Goal: Contribute content: Contribute content

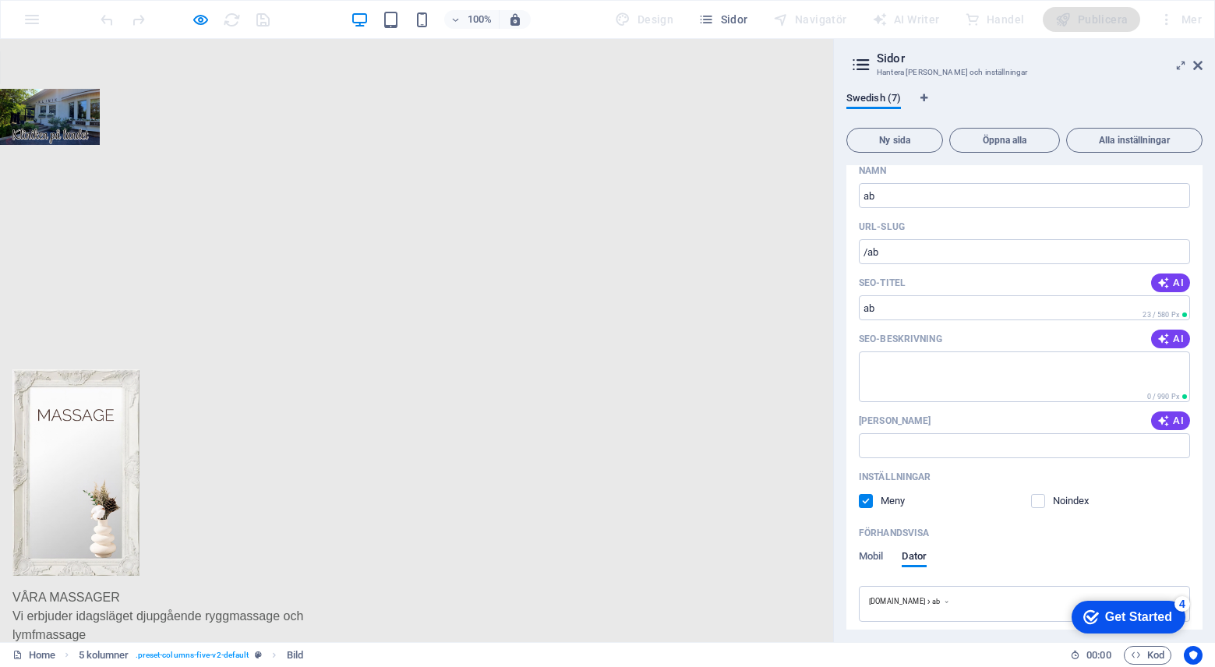
click at [81, 117] on img at bounding box center [50, 117] width 100 height 56
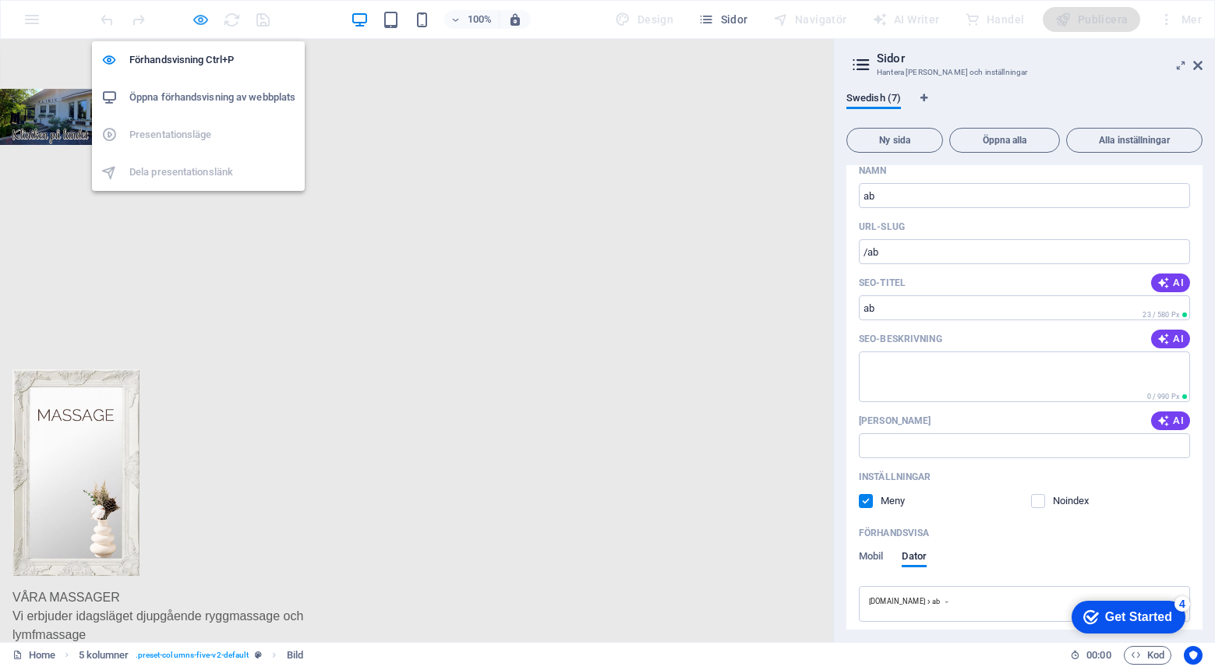
click at [199, 18] on icon "button" at bounding box center [201, 20] width 18 height 18
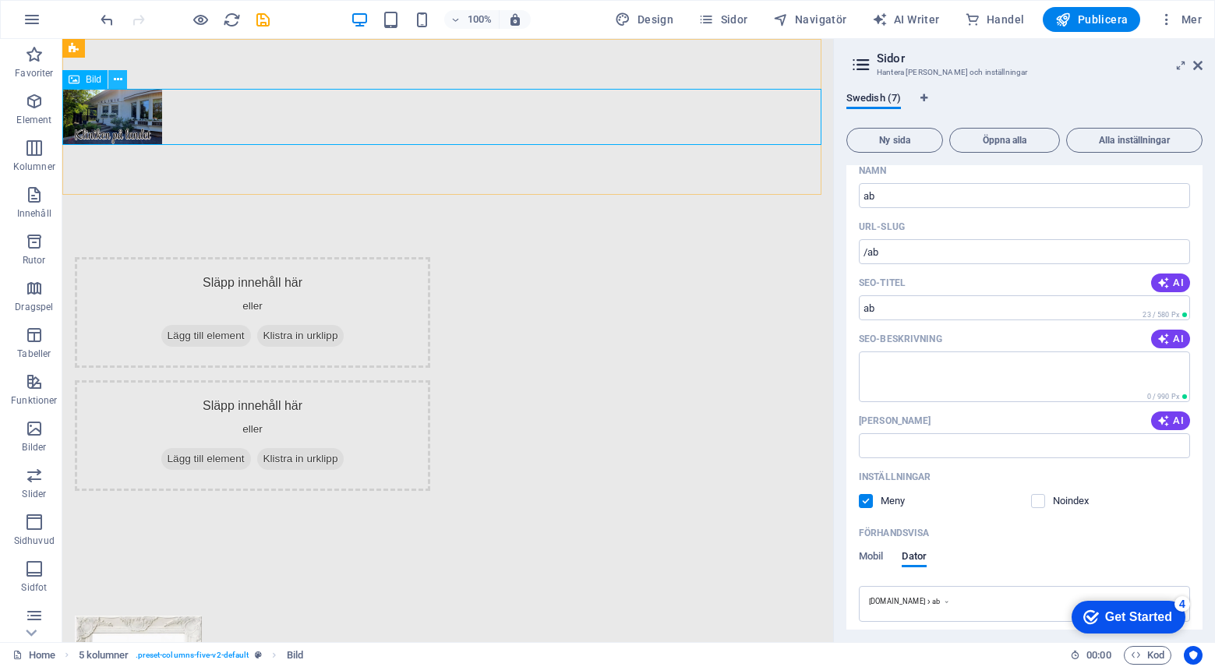
click at [116, 77] on icon at bounding box center [118, 80] width 9 height 16
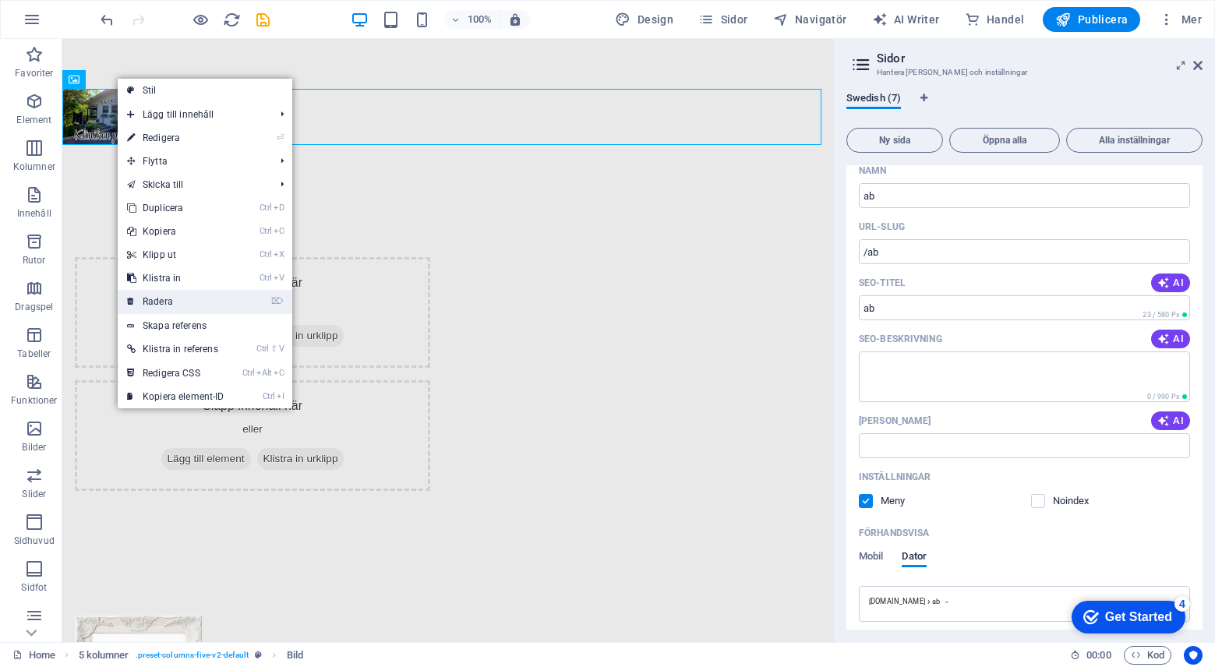
click at [175, 305] on link "⌦ Radera" at bounding box center [176, 301] width 116 height 23
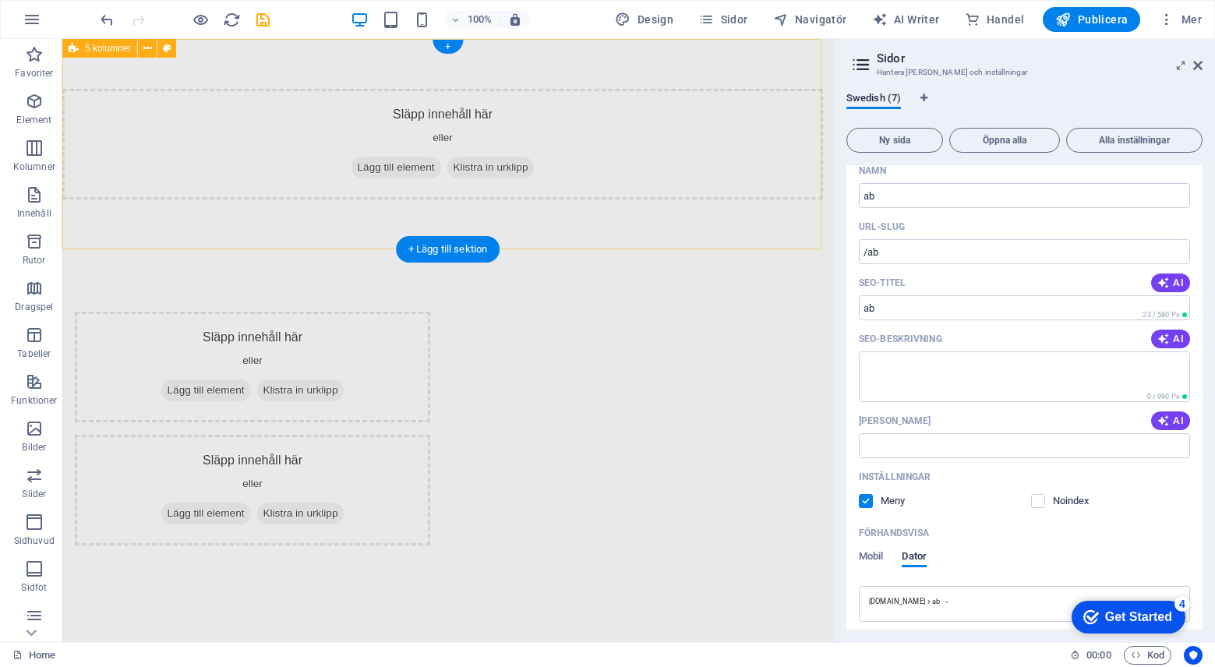
click at [238, 159] on div "Släpp innehåll här [PERSON_NAME] Lägg till element Klistra in urklipp" at bounding box center [442, 144] width 760 height 111
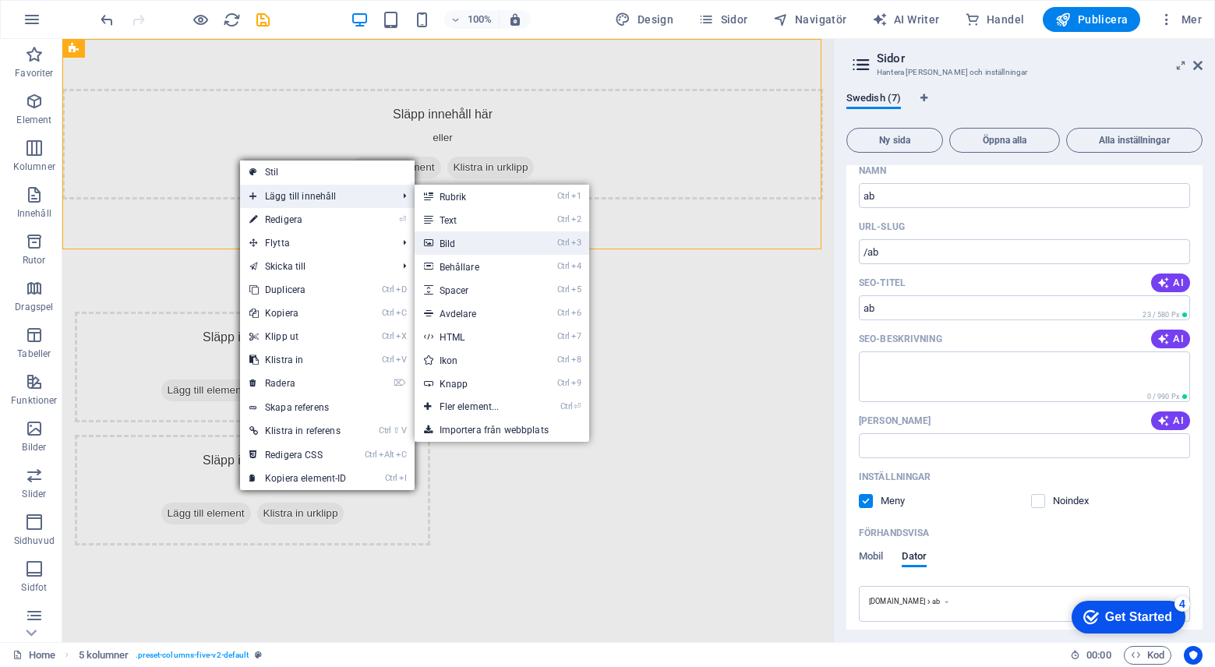
click at [466, 240] on link "Ctrl 3 Bild" at bounding box center [473, 242] width 116 height 23
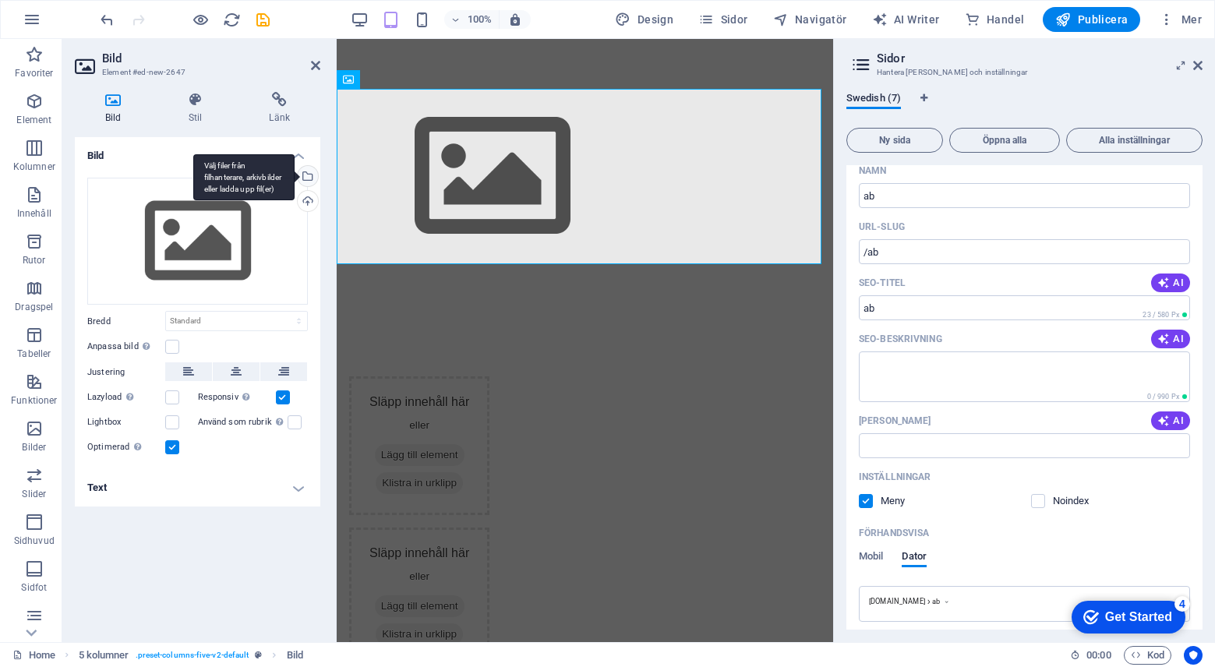
click at [308, 173] on div "Välj filer från filhanterare, arkivbilder eller ladda upp fil(er)" at bounding box center [306, 177] width 23 height 23
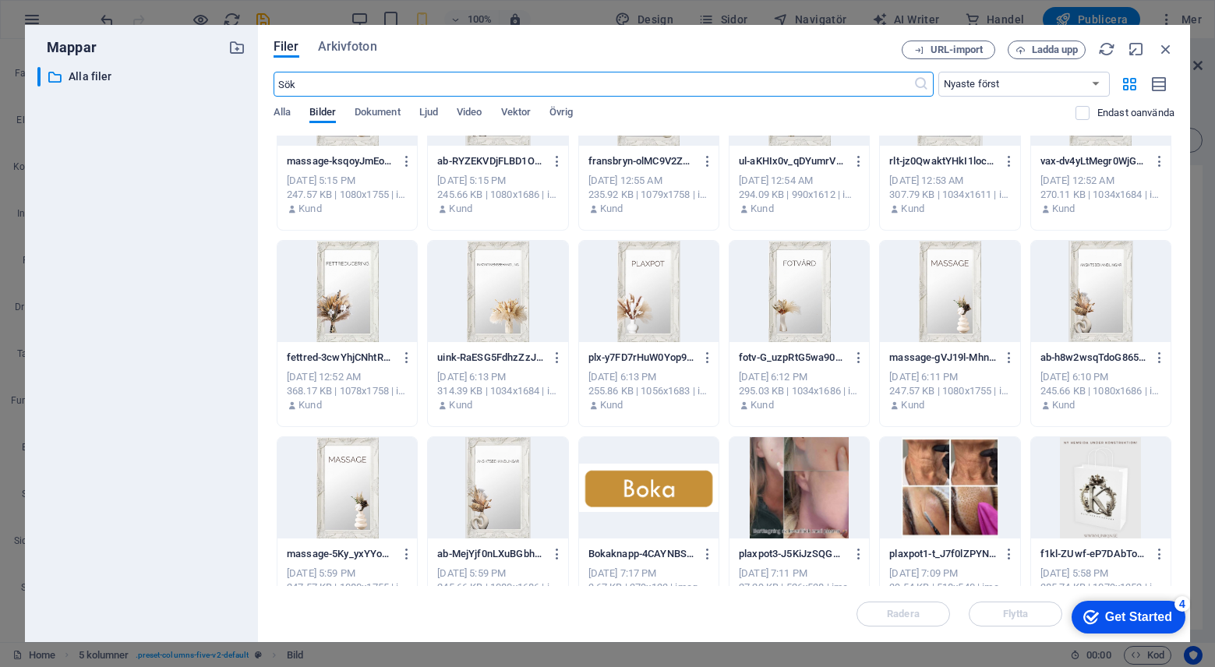
scroll to position [407, 0]
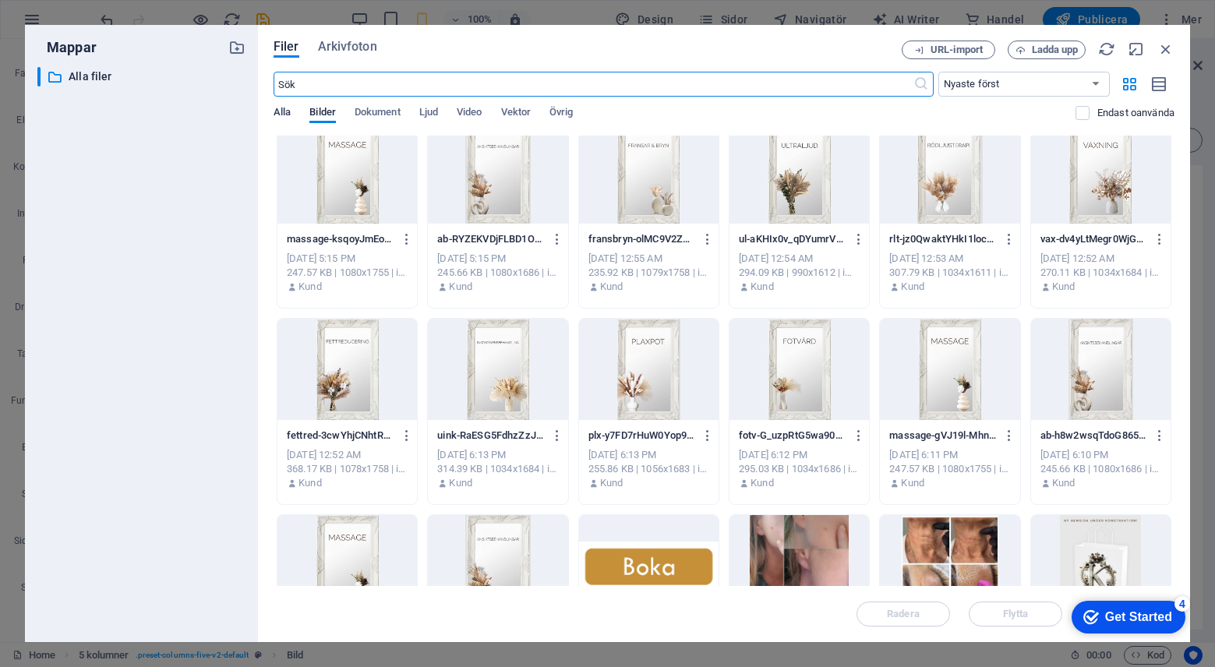
click at [283, 110] on span "Alla" at bounding box center [281, 114] width 17 height 22
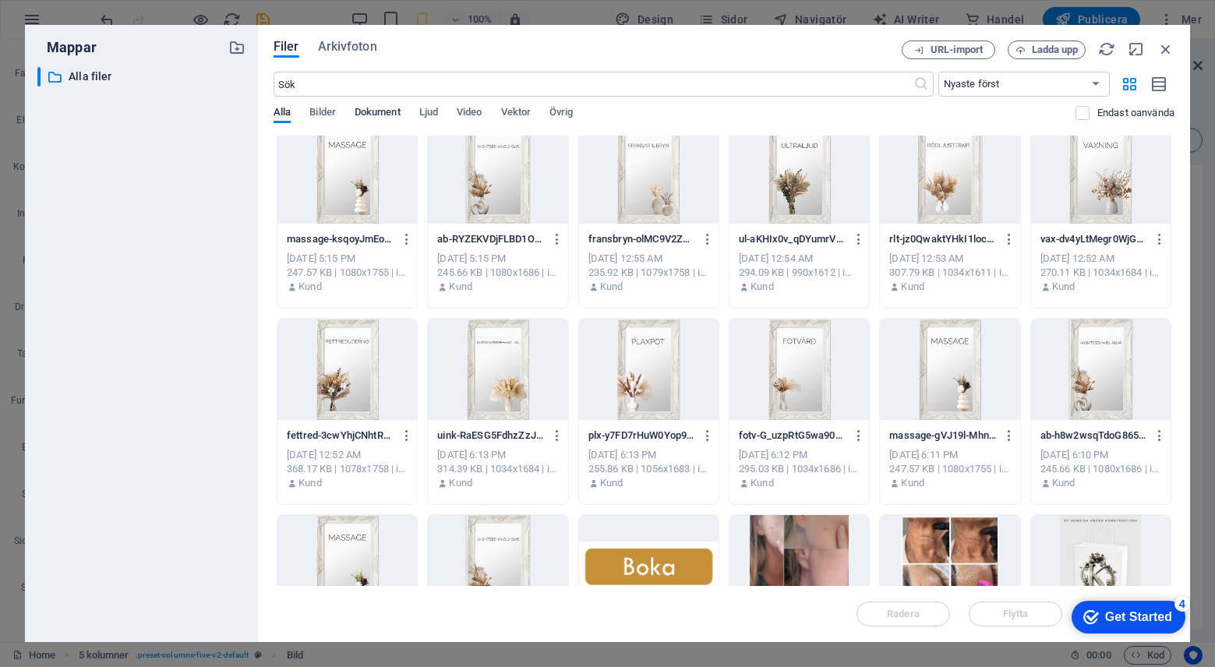
click at [379, 113] on span "Dokument" at bounding box center [378, 114] width 46 height 22
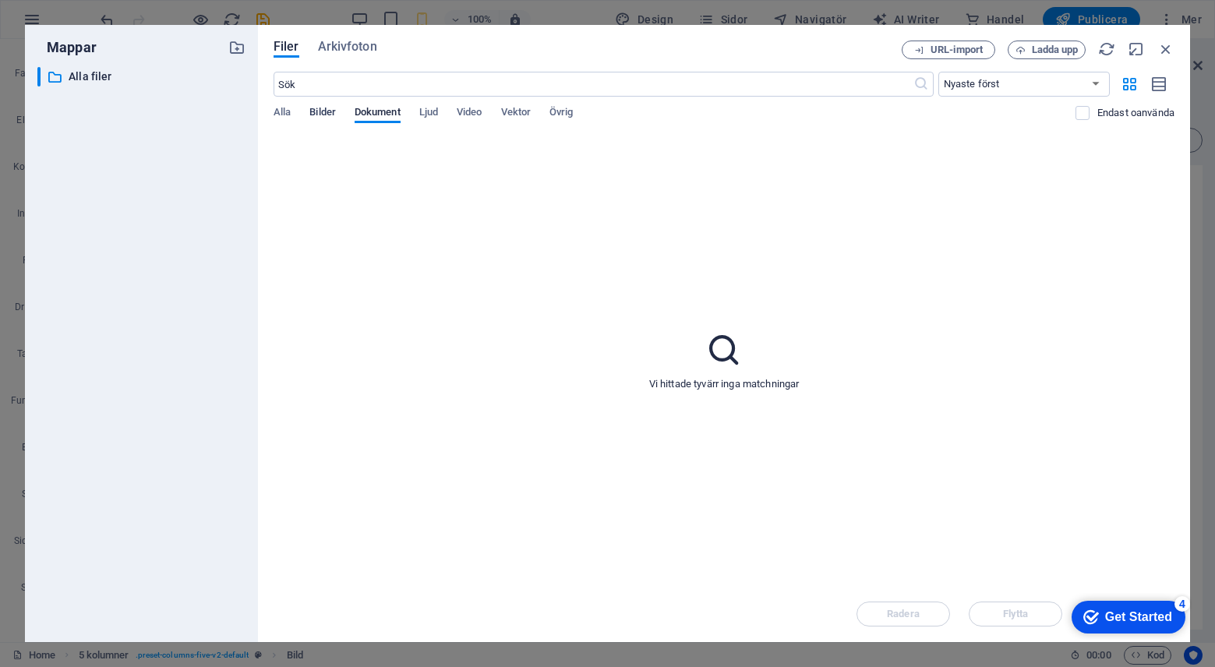
click at [323, 113] on span "Bilder" at bounding box center [322, 114] width 26 height 22
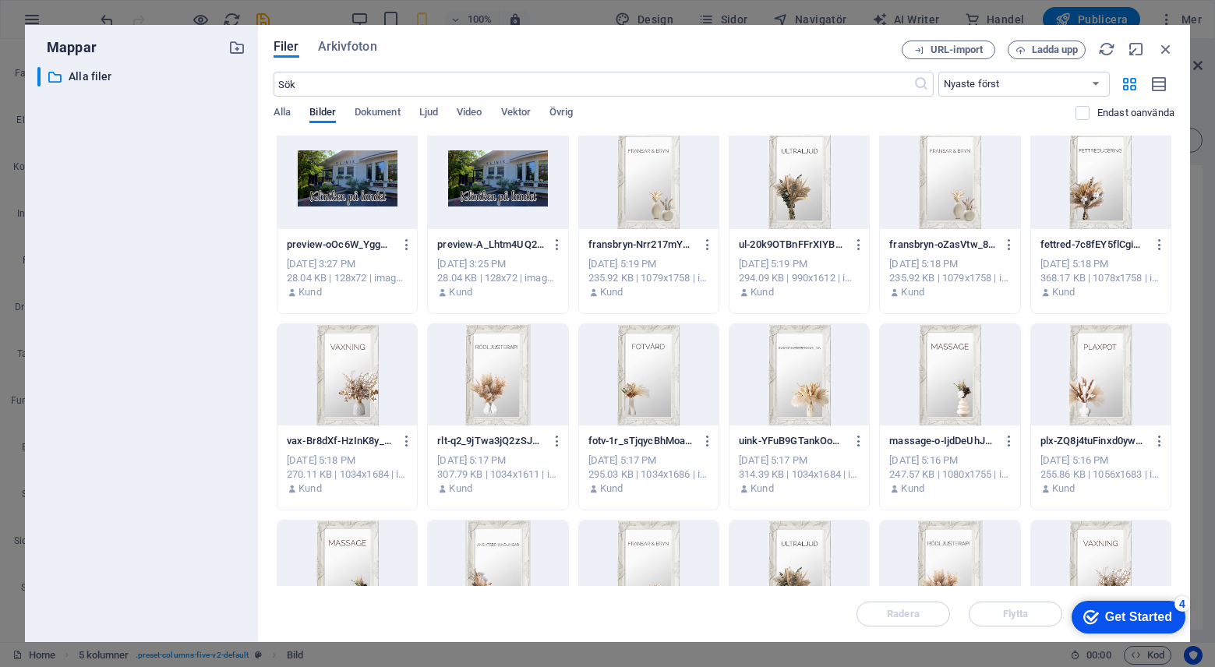
scroll to position [0, 0]
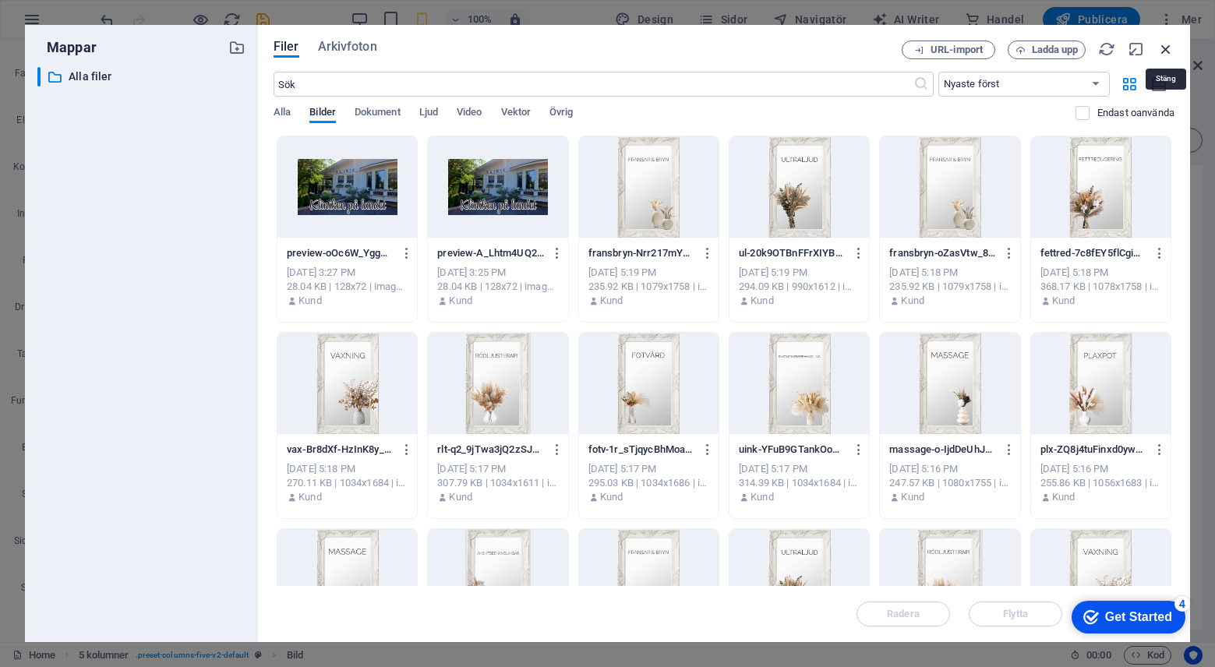
click at [1165, 48] on icon "button" at bounding box center [1165, 49] width 17 height 17
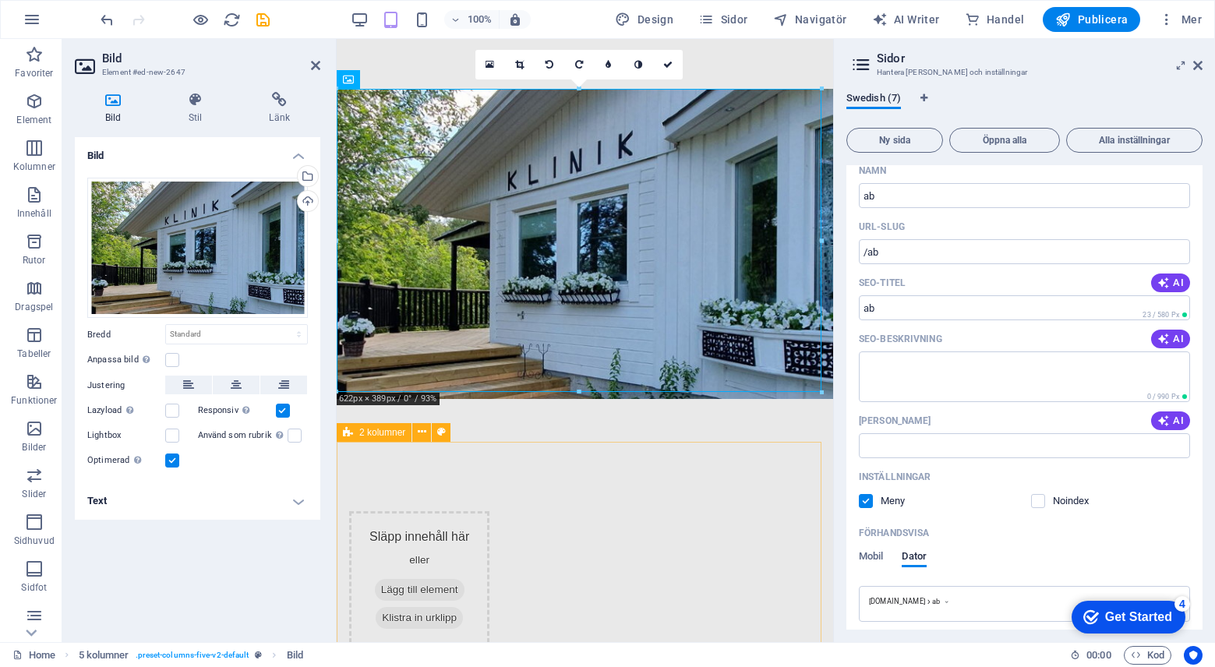
click at [770, 456] on div "Släpp innehåll här [PERSON_NAME] Lägg till element Klistra in urklipp Släpp inn…" at bounding box center [585, 656] width 496 height 415
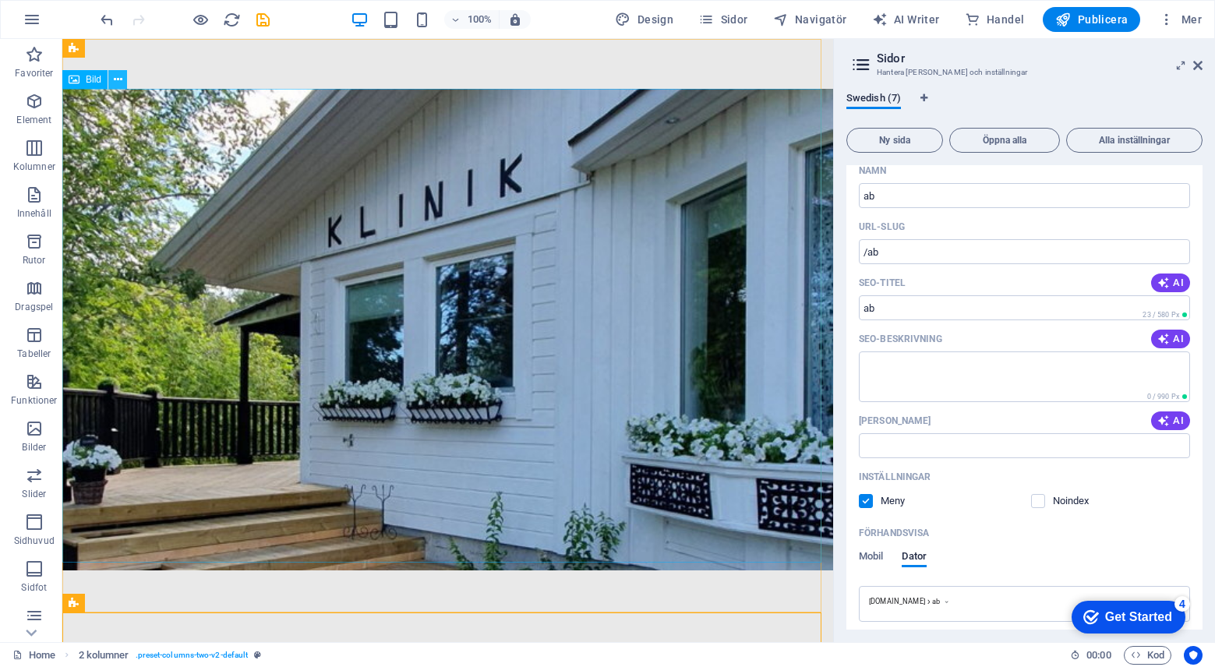
click at [112, 76] on button at bounding box center [117, 79] width 19 height 19
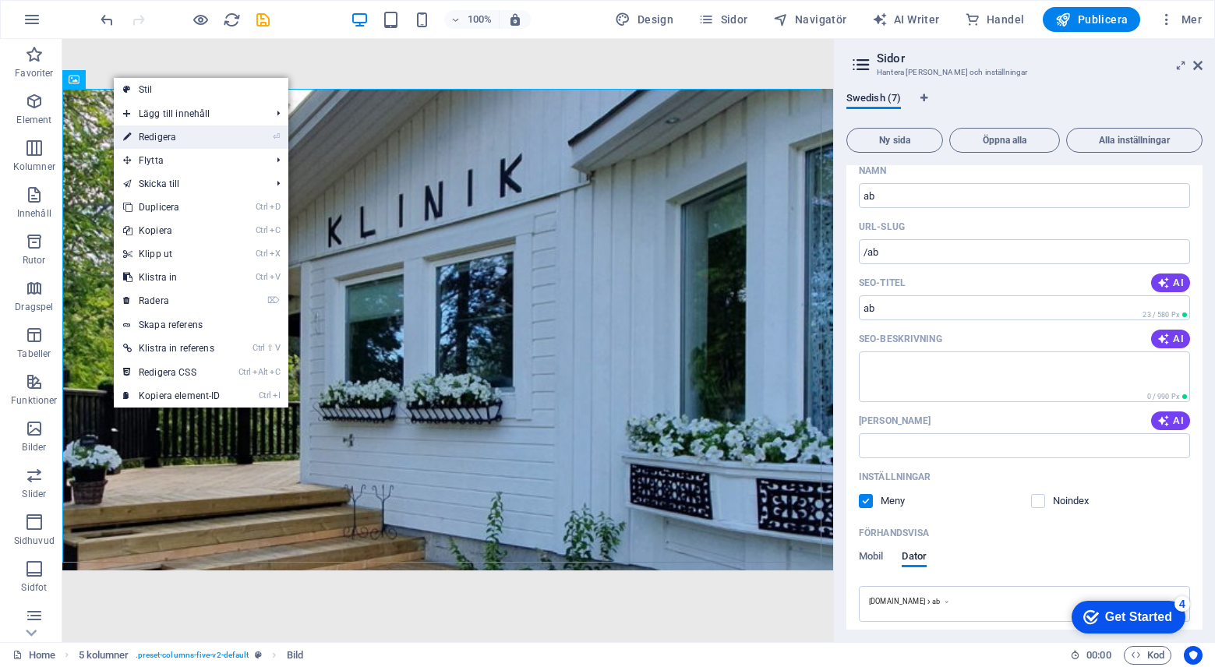
click at [171, 138] on link "⏎ Redigera" at bounding box center [172, 136] width 116 height 23
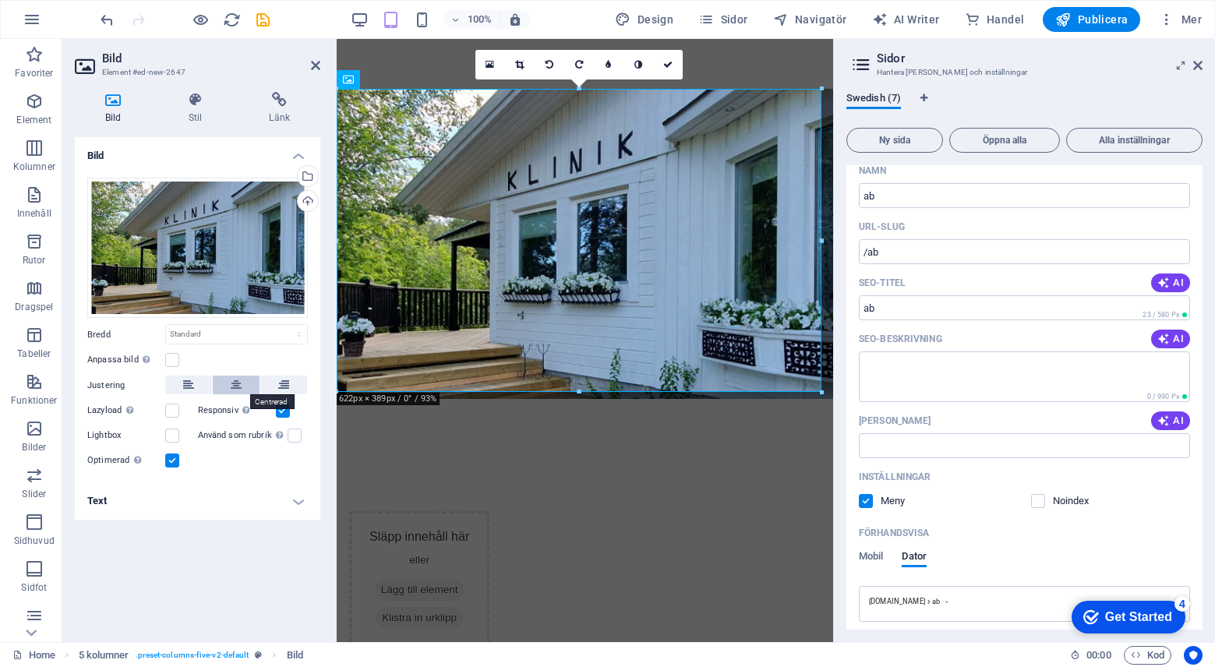
click at [238, 385] on icon at bounding box center [236, 385] width 11 height 19
click at [716, 456] on div "Släpp innehåll här [PERSON_NAME] Lägg till element Klistra in urklipp Släpp inn…" at bounding box center [585, 656] width 496 height 415
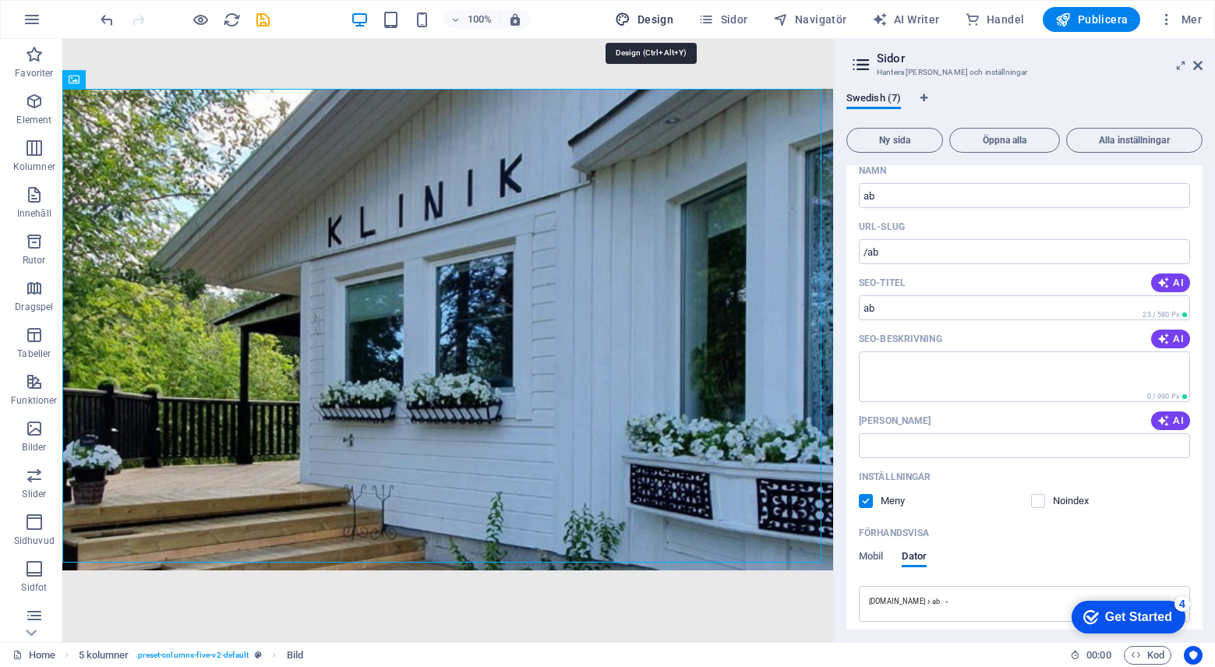
click at [670, 18] on span "Design" at bounding box center [644, 20] width 58 height 16
select select "px"
select select "400"
select select "px"
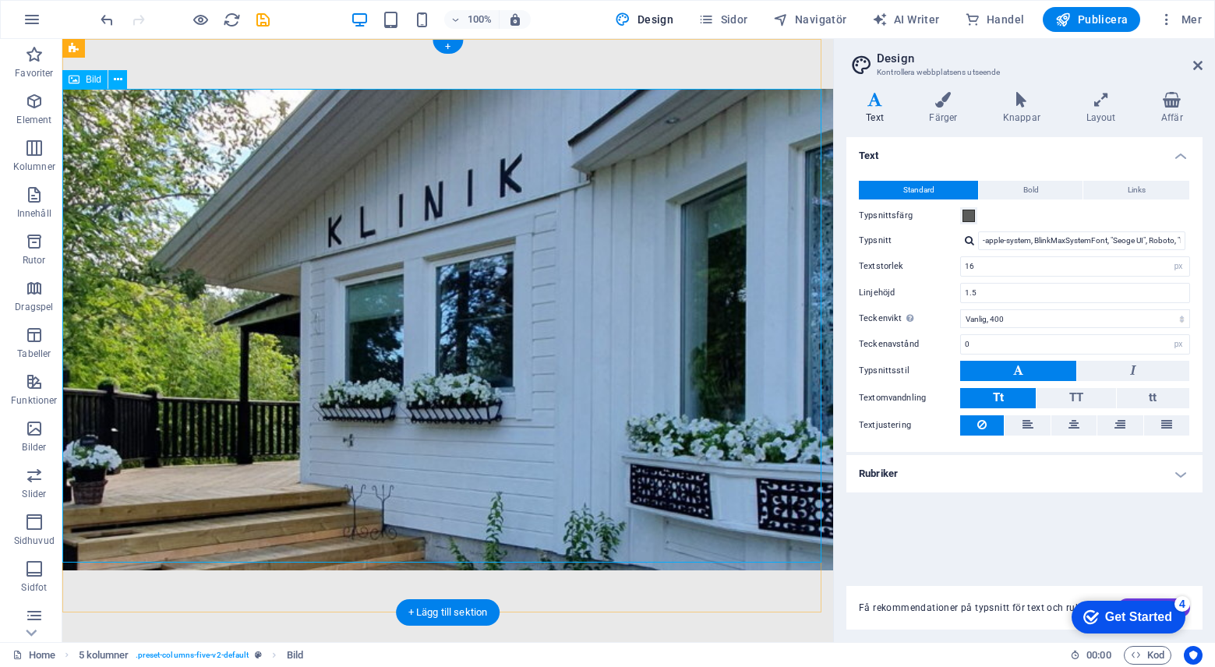
click at [549, 291] on figure at bounding box center [442, 330] width 760 height 482
click at [121, 78] on icon at bounding box center [118, 80] width 9 height 16
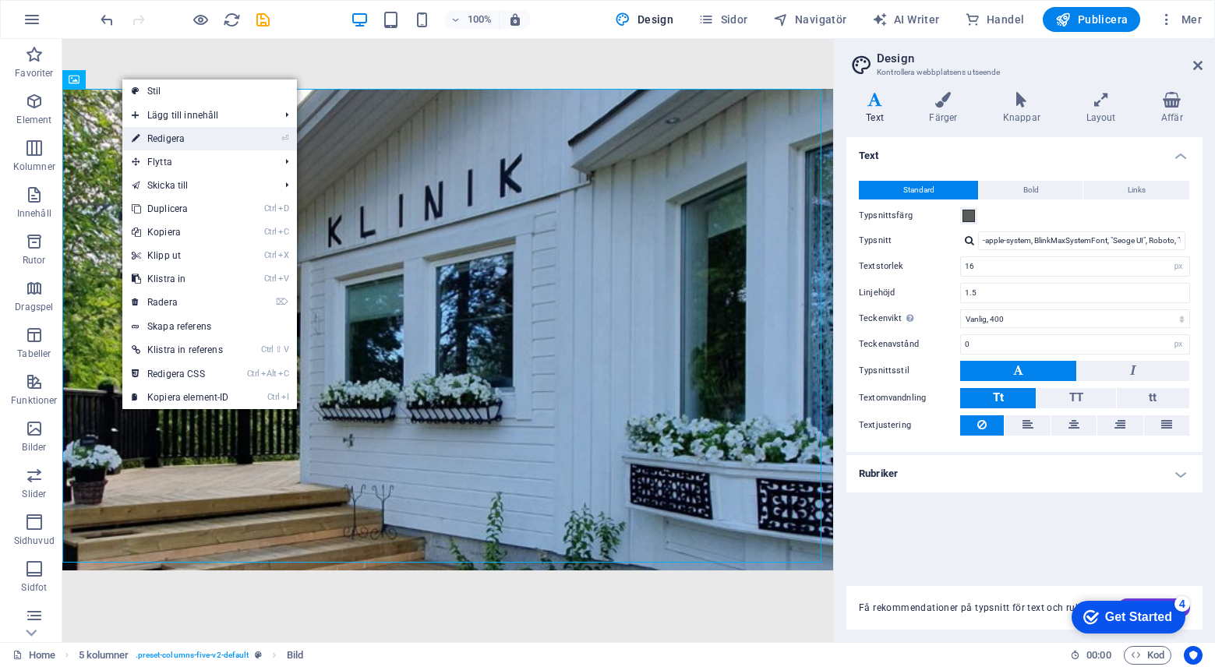
click at [180, 137] on link "⏎ Redigera" at bounding box center [180, 138] width 116 height 23
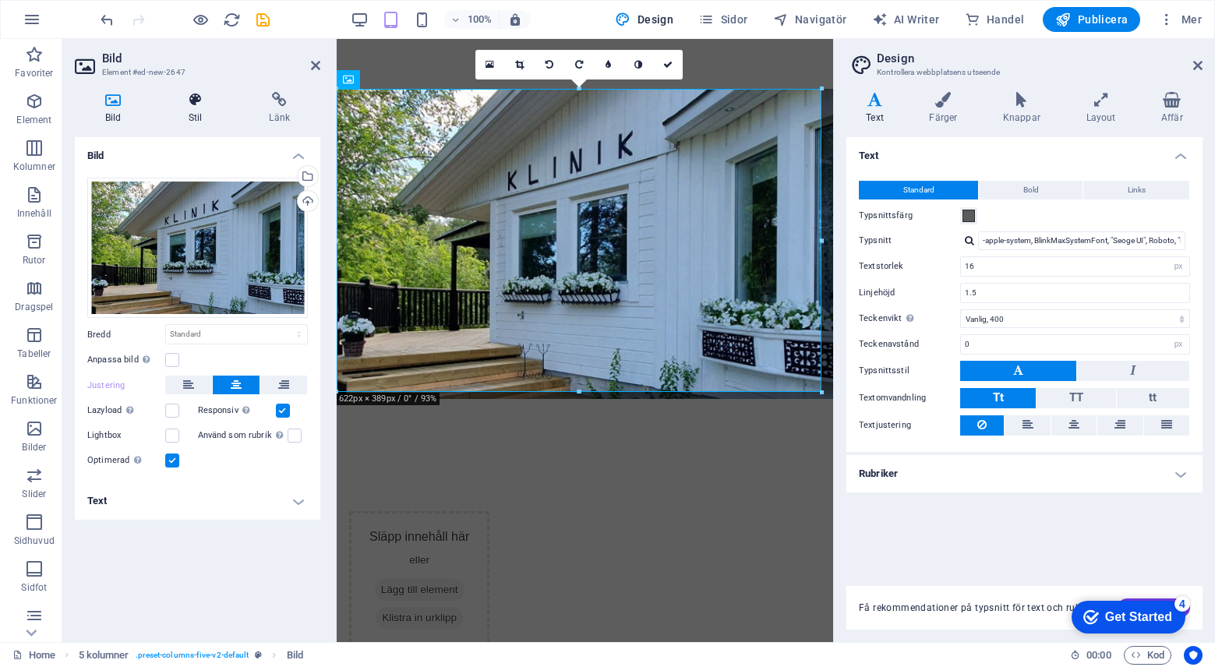
click at [198, 98] on icon at bounding box center [195, 100] width 75 height 16
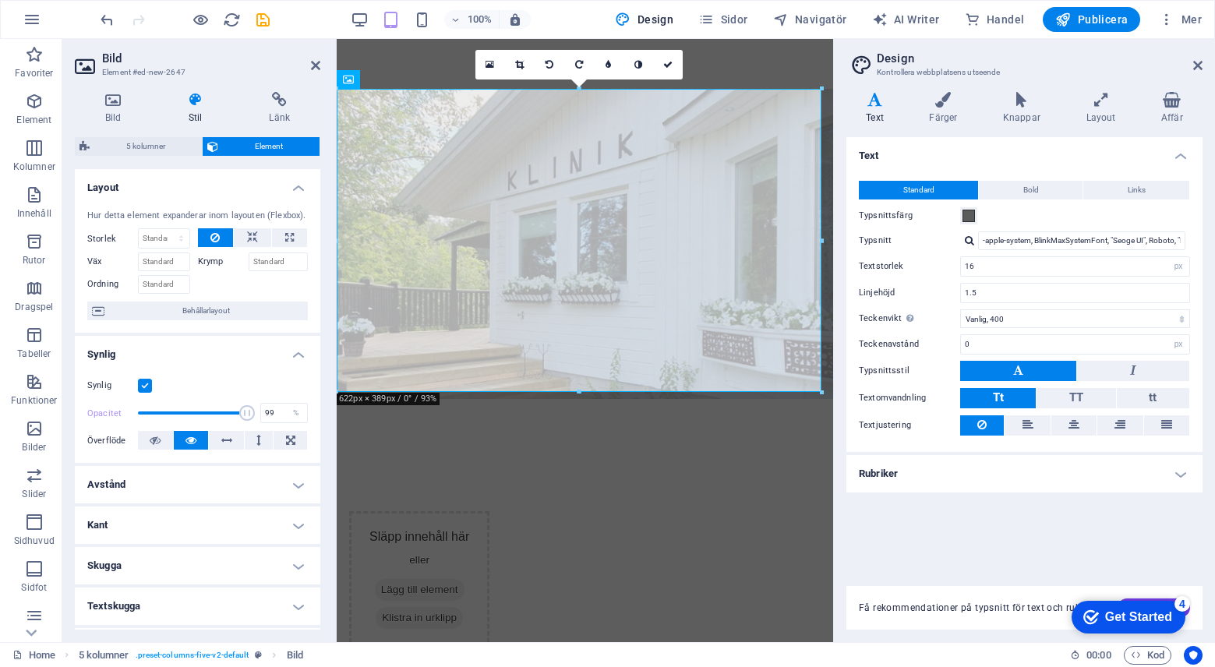
type input "100"
drag, startPoint x: 245, startPoint y: 412, endPoint x: 259, endPoint y: 411, distance: 14.1
click at [259, 411] on div "Opacitet 100 %" at bounding box center [197, 412] width 221 height 23
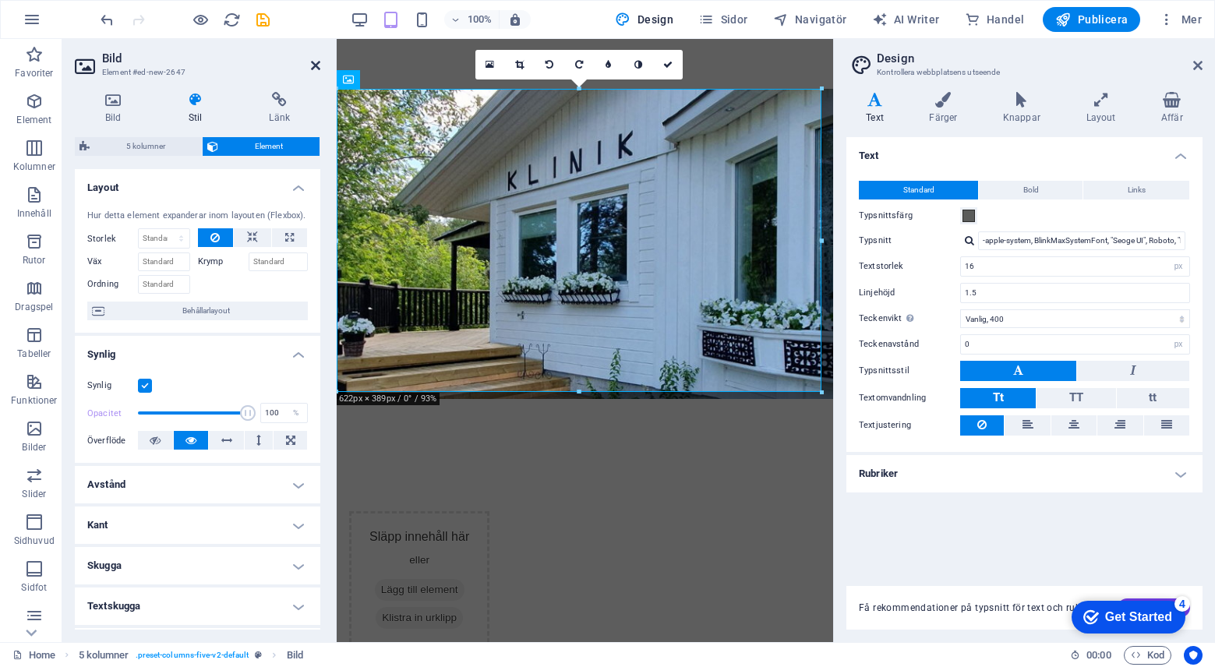
click at [319, 64] on icon at bounding box center [315, 65] width 9 height 12
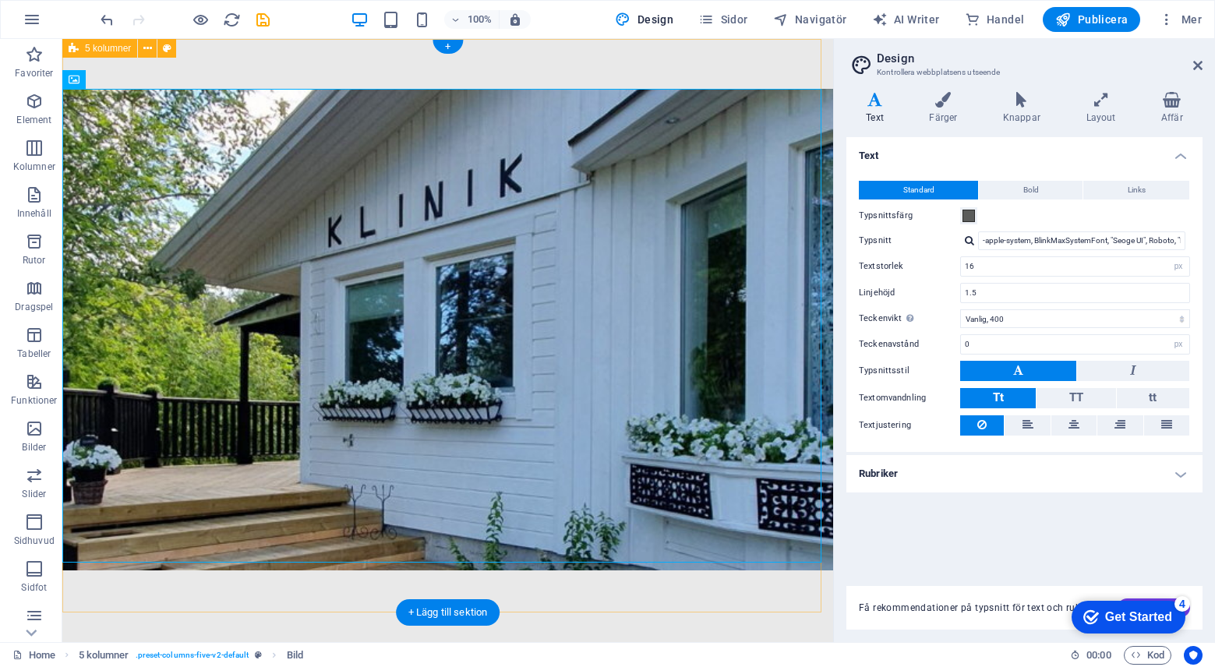
click at [383, 63] on div at bounding box center [447, 329] width 771 height 581
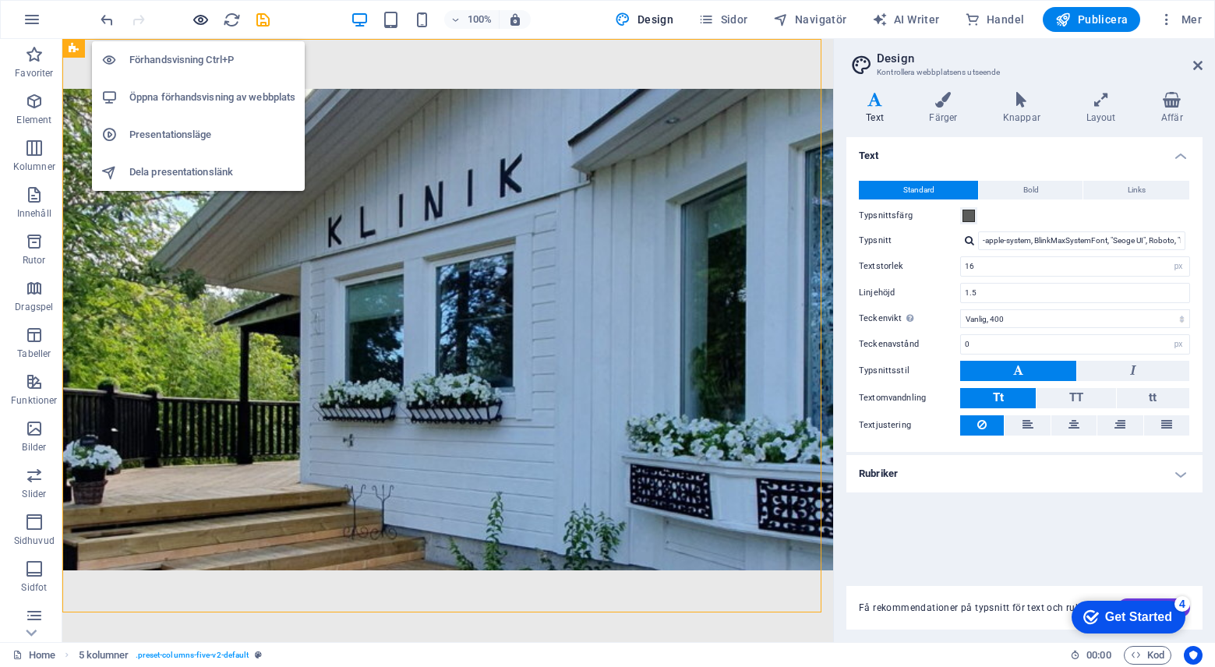
click at [202, 15] on icon "button" at bounding box center [201, 20] width 18 height 18
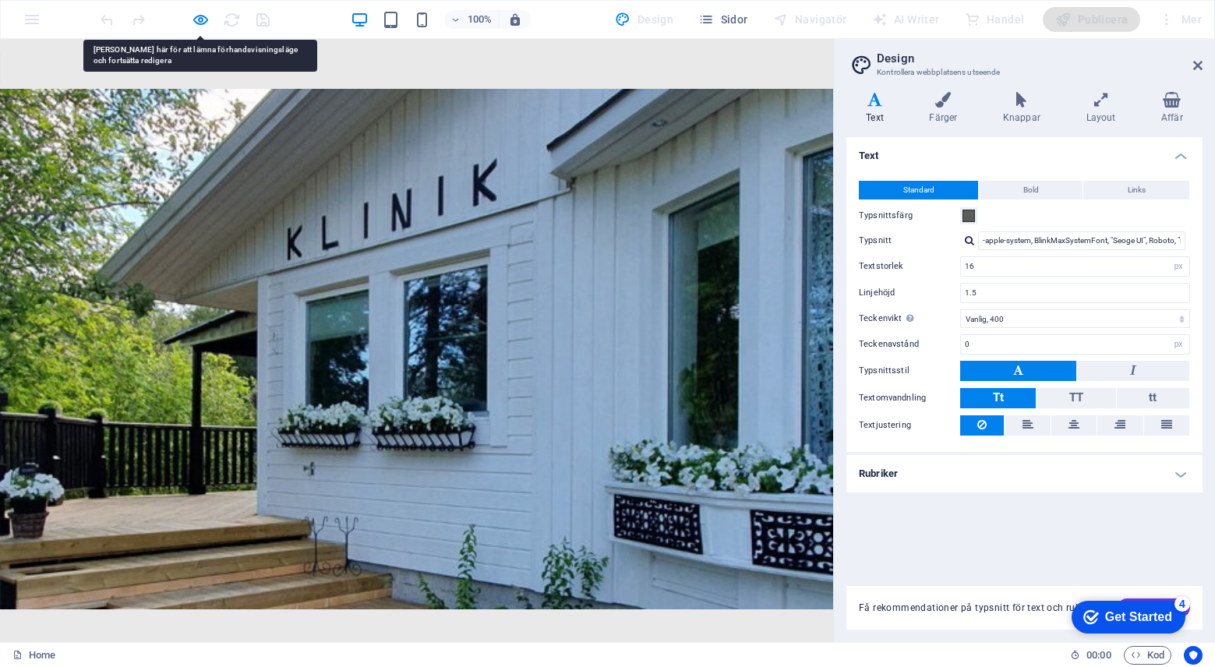
drag, startPoint x: 488, startPoint y: 187, endPoint x: 393, endPoint y: 203, distance: 96.5
click at [393, 203] on img at bounding box center [416, 349] width 833 height 520
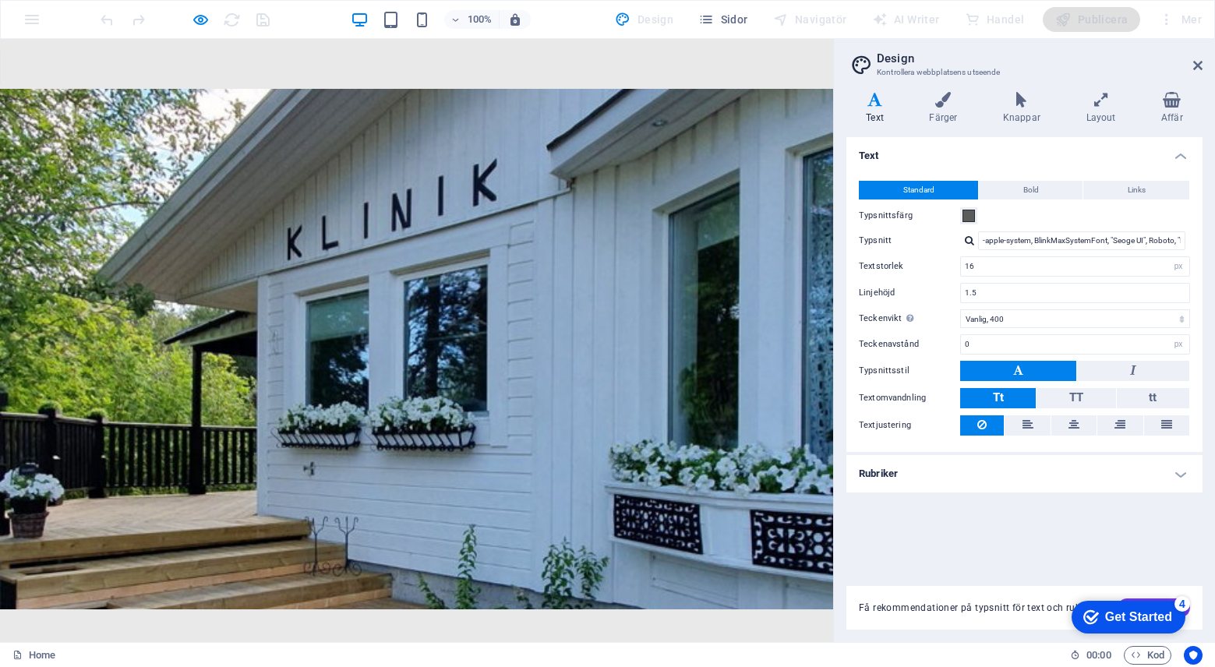
click at [1191, 67] on header "Design Kontrollera webbplatsens utseende" at bounding box center [1025, 59] width 353 height 41
click at [1196, 63] on icon at bounding box center [1197, 65] width 9 height 12
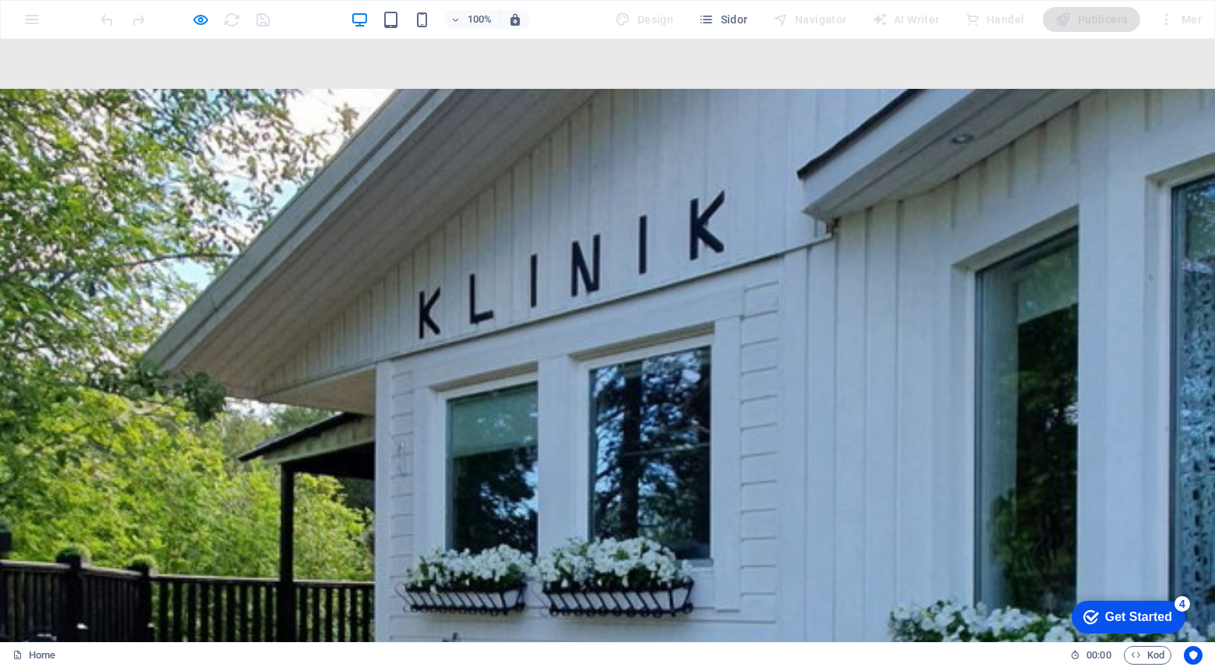
click at [404, 213] on img at bounding box center [607, 468] width 1215 height 759
click at [556, 279] on img at bounding box center [607, 468] width 1215 height 759
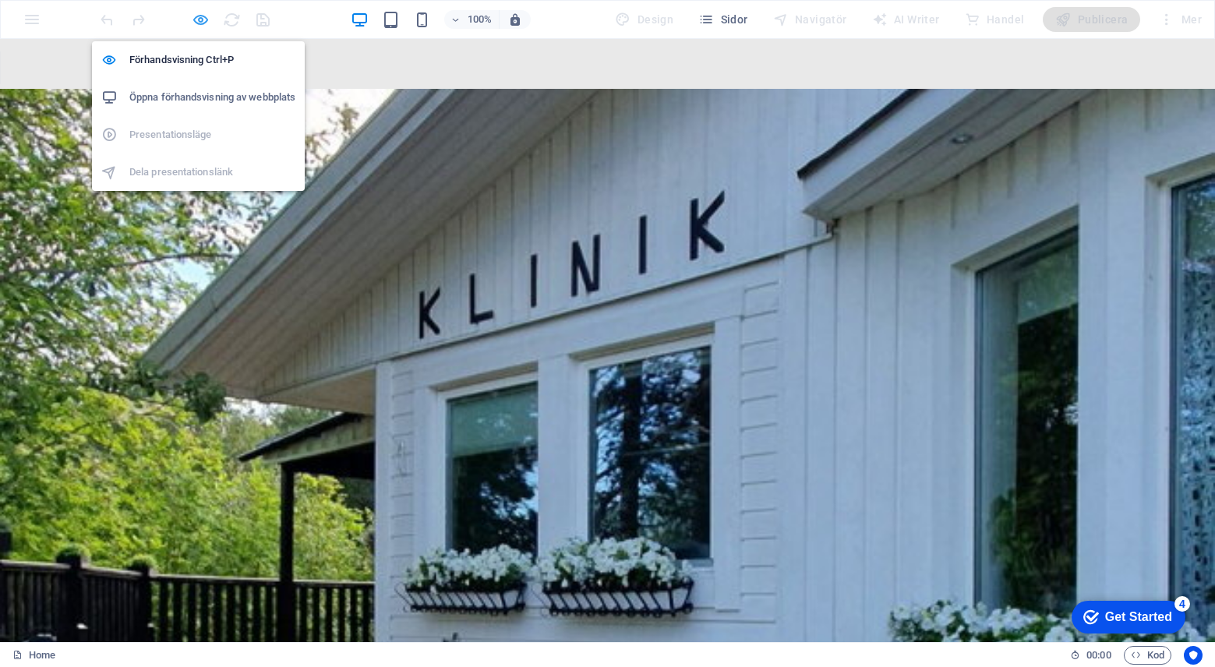
click at [203, 19] on icon "button" at bounding box center [201, 20] width 18 height 18
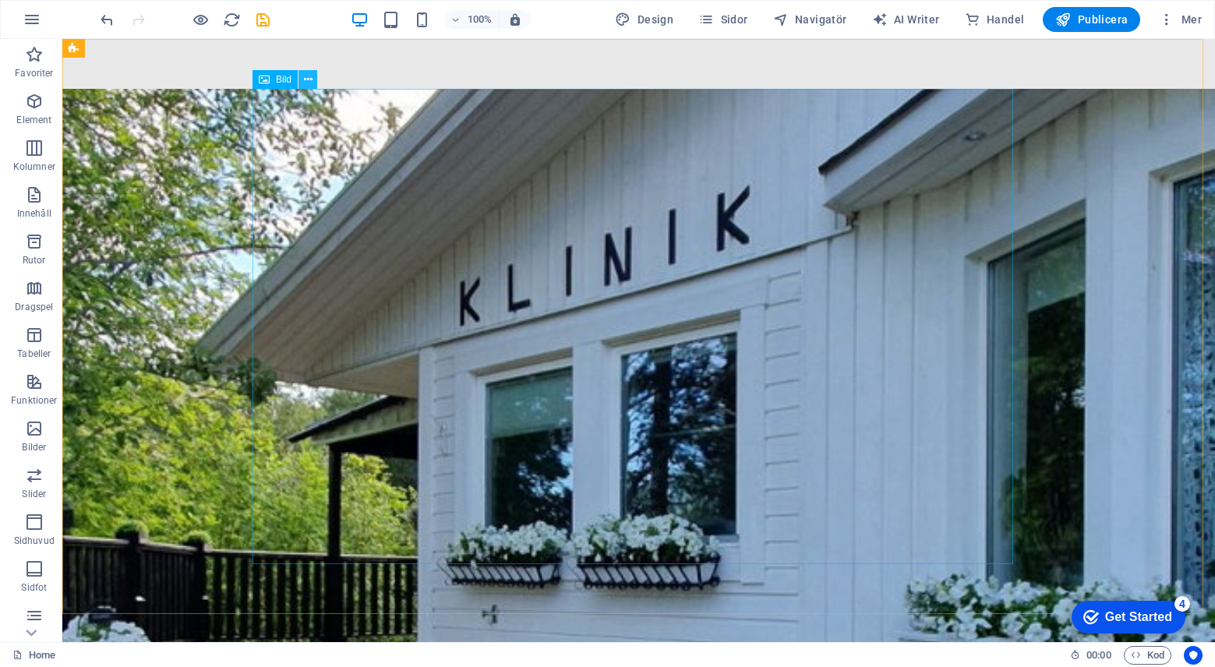
click at [308, 81] on icon at bounding box center [308, 80] width 9 height 16
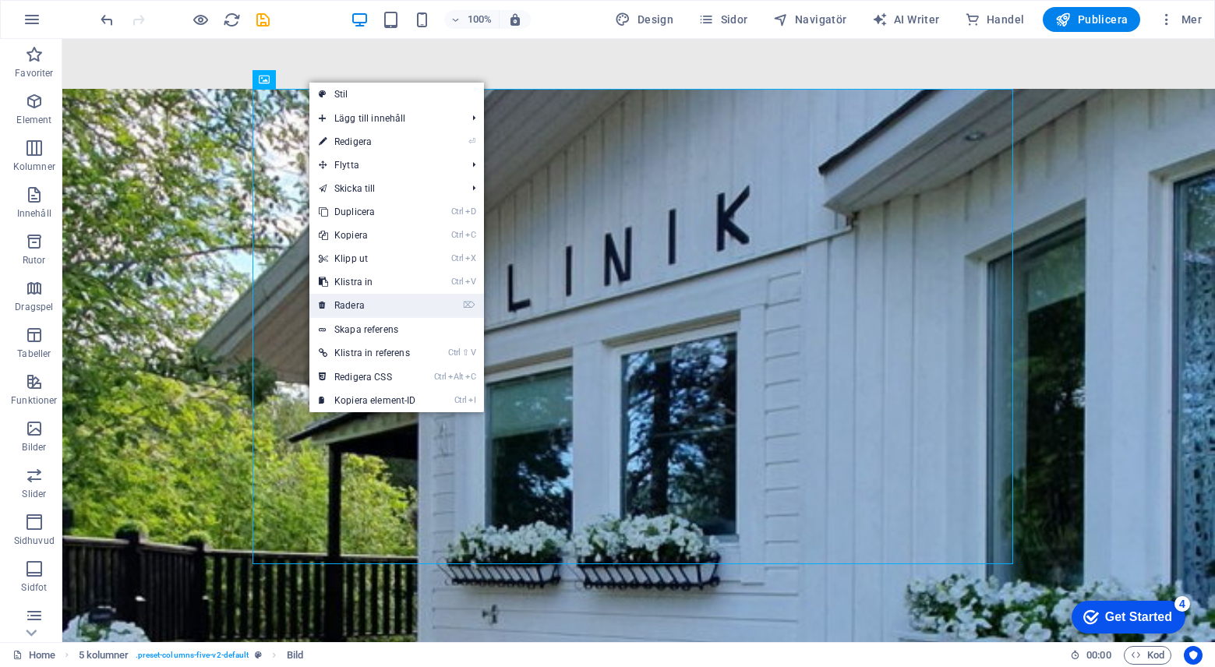
click at [364, 300] on link "⌦ Radera" at bounding box center [367, 305] width 116 height 23
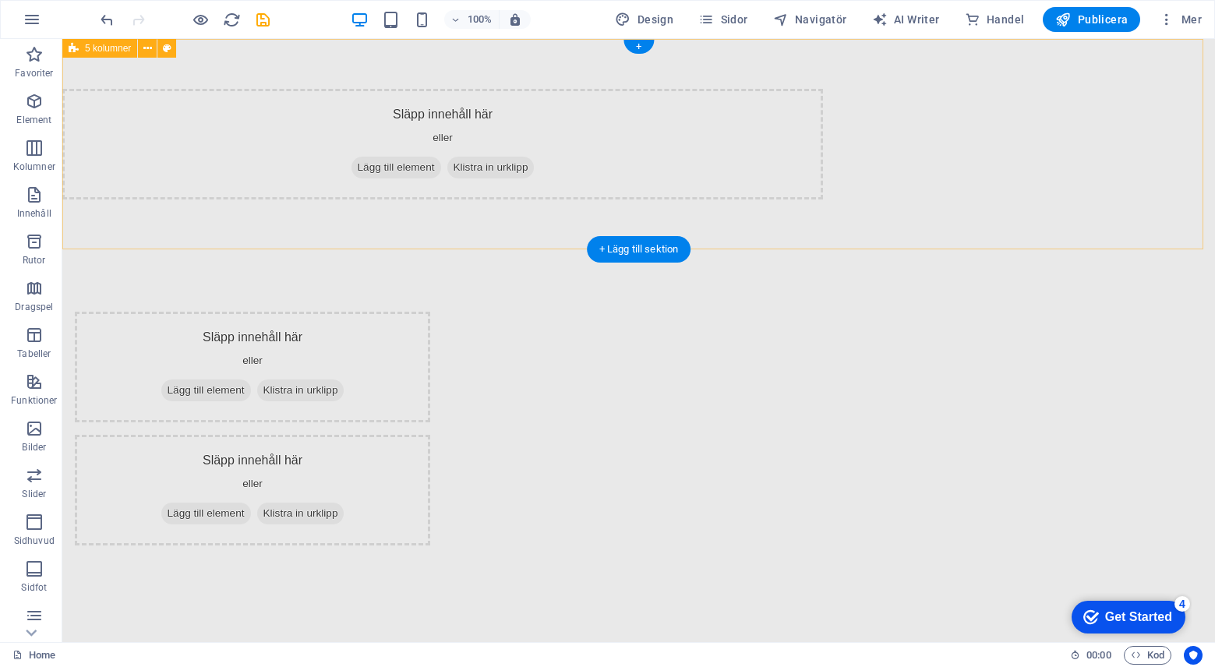
click at [466, 129] on div "Släpp innehåll här [PERSON_NAME] Lägg till element Klistra in urklipp" at bounding box center [442, 144] width 760 height 111
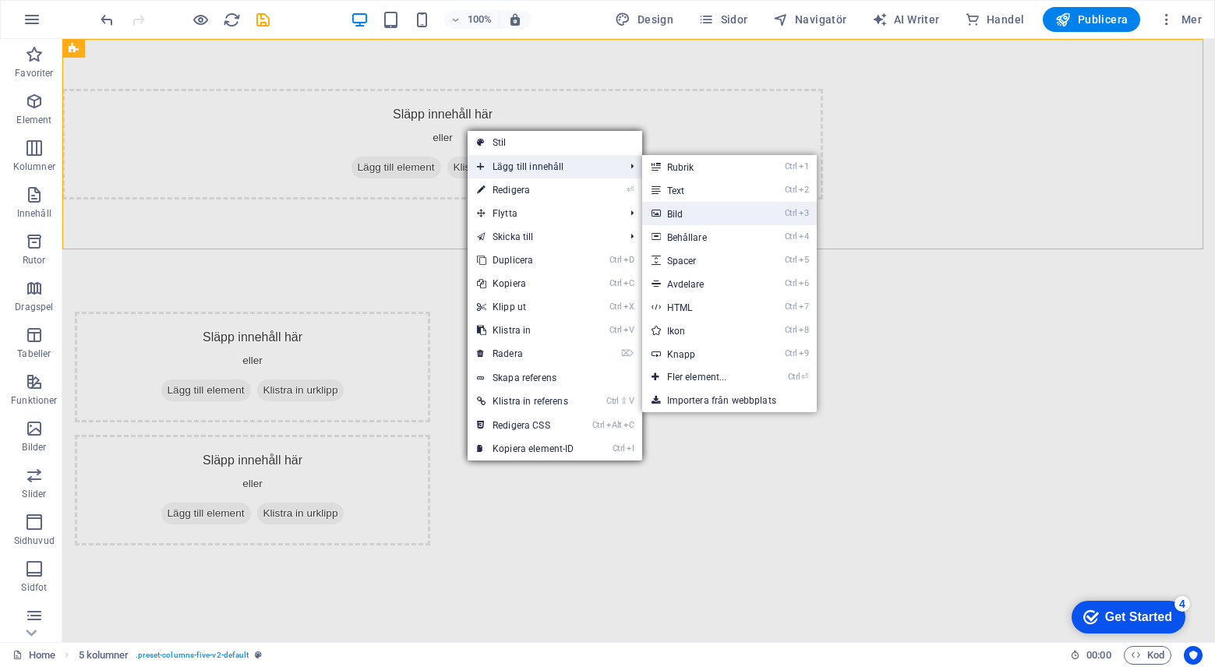
click at [684, 212] on link "Ctrl 3 Bild" at bounding box center [700, 213] width 116 height 23
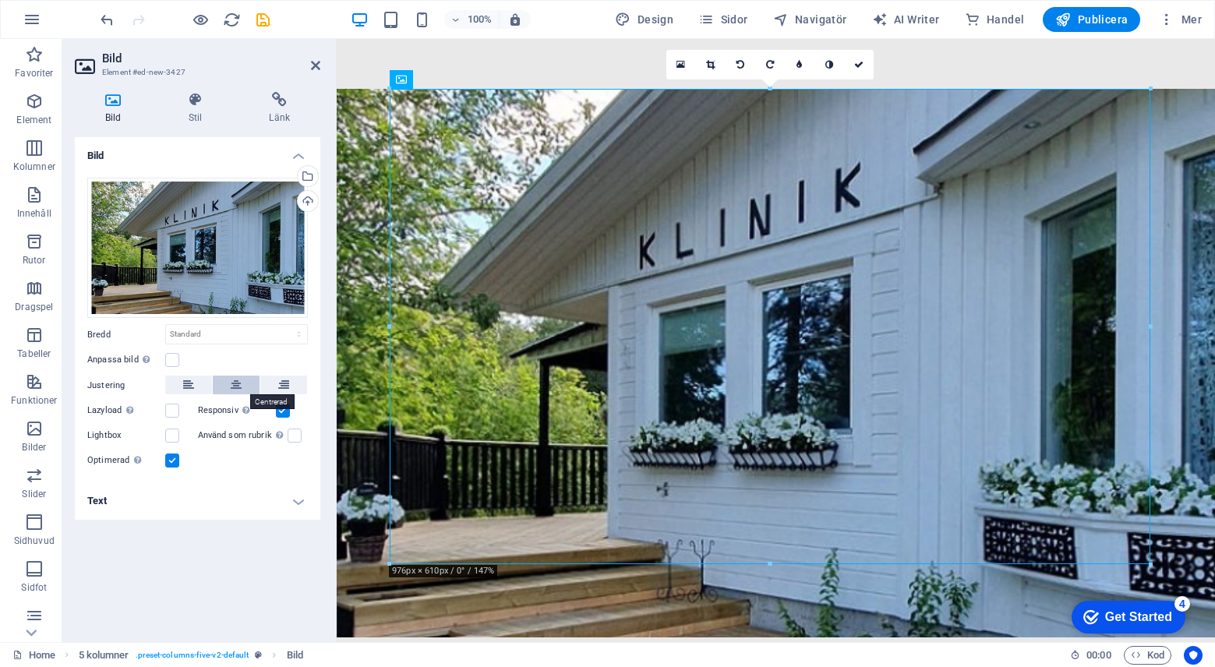
click at [239, 383] on icon at bounding box center [236, 385] width 11 height 19
click at [318, 65] on icon at bounding box center [315, 65] width 9 height 12
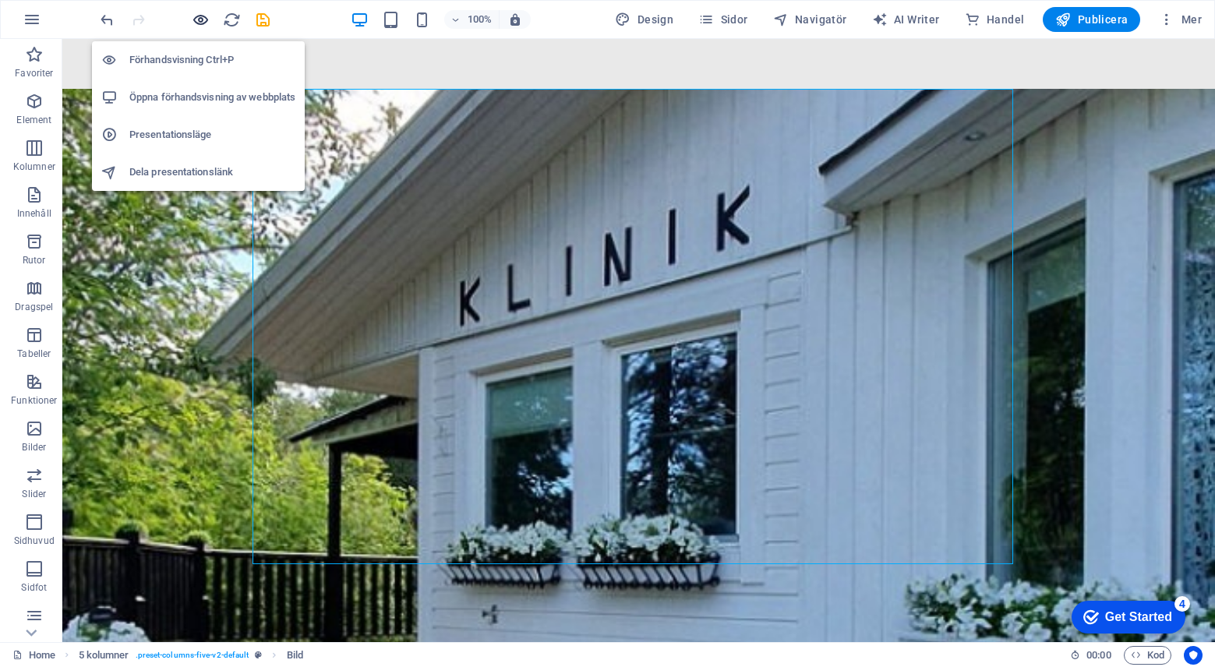
click at [194, 16] on icon "button" at bounding box center [201, 20] width 18 height 18
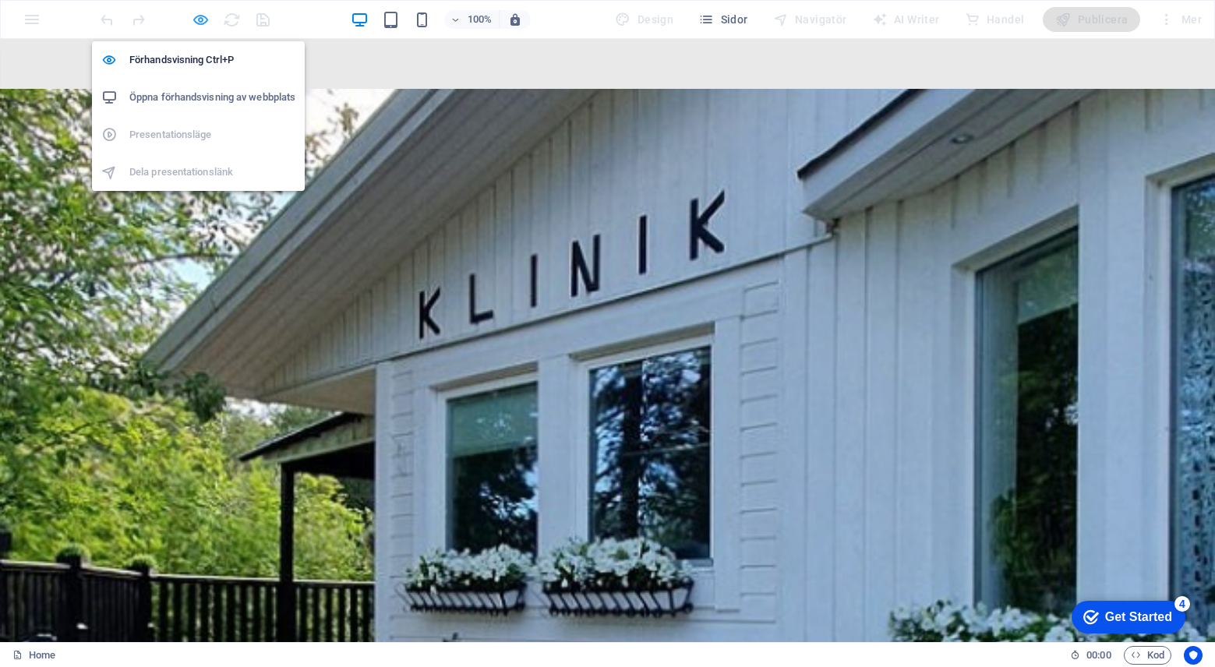
click at [200, 19] on icon "button" at bounding box center [201, 20] width 18 height 18
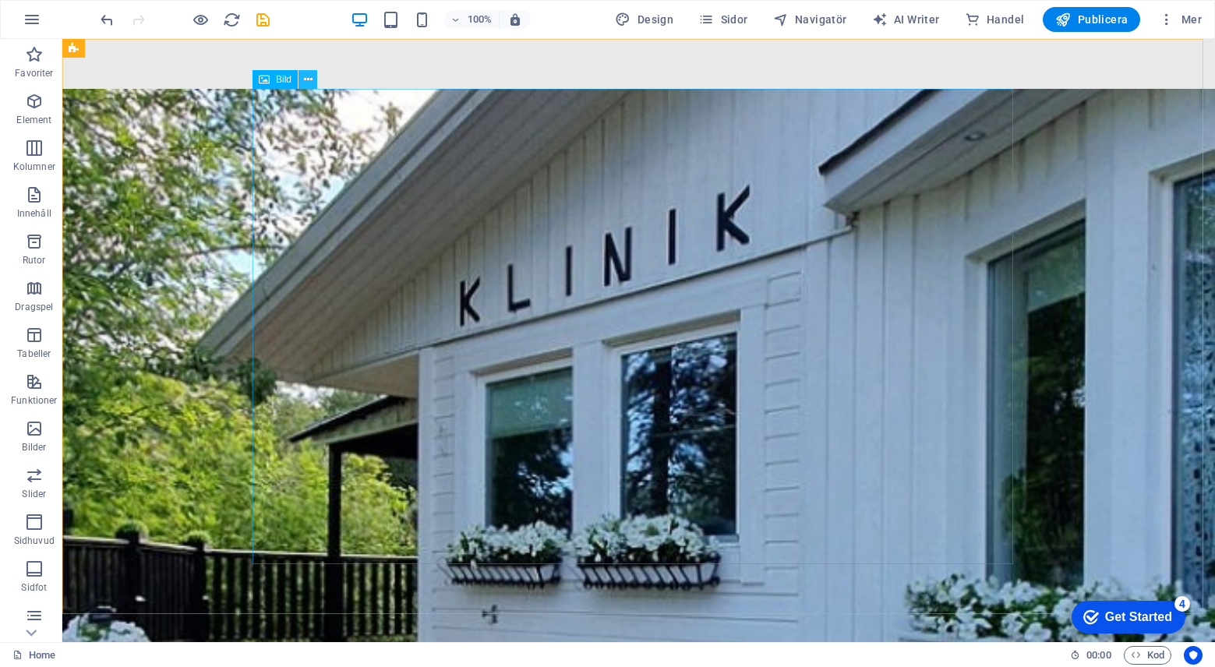
click at [309, 82] on icon at bounding box center [308, 80] width 9 height 16
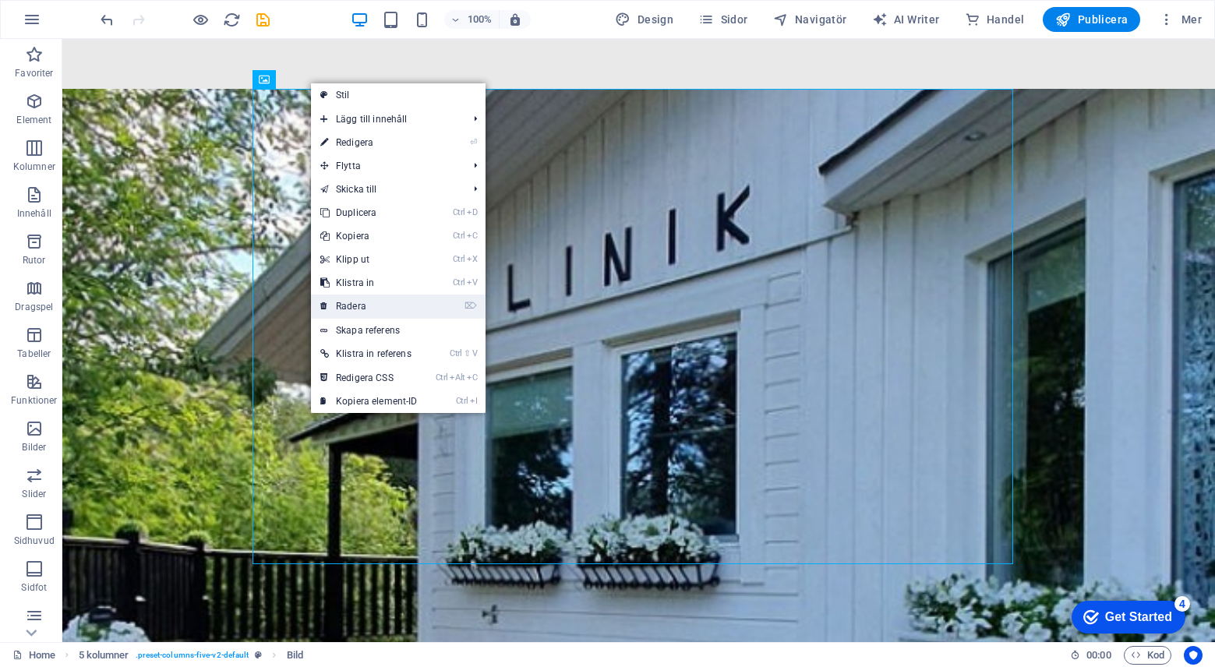
click at [356, 305] on link "⌦ Radera" at bounding box center [369, 306] width 116 height 23
